Goal: Task Accomplishment & Management: Manage account settings

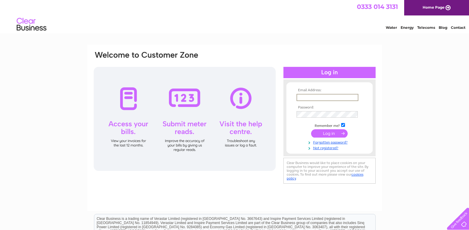
click at [311, 96] on input "text" at bounding box center [327, 97] width 62 height 7
type input "[PERSON_NAME][EMAIL_ADDRESS][DOMAIN_NAME]"
click at [323, 134] on input "submit" at bounding box center [329, 133] width 37 height 8
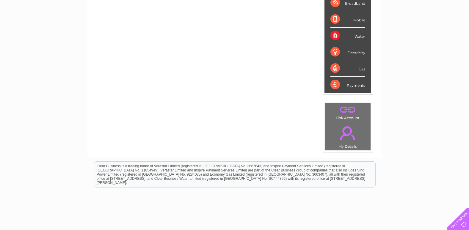
scroll to position [119, 0]
click at [349, 129] on link "." at bounding box center [347, 132] width 42 height 21
